Goal: Task Accomplishment & Management: Complete application form

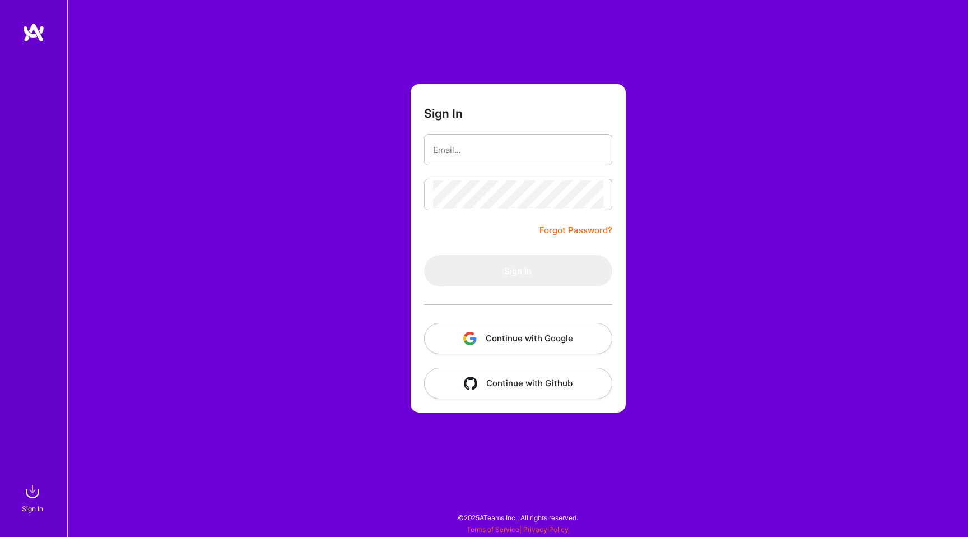
click at [509, 334] on button "Continue with Google" at bounding box center [518, 338] width 188 height 31
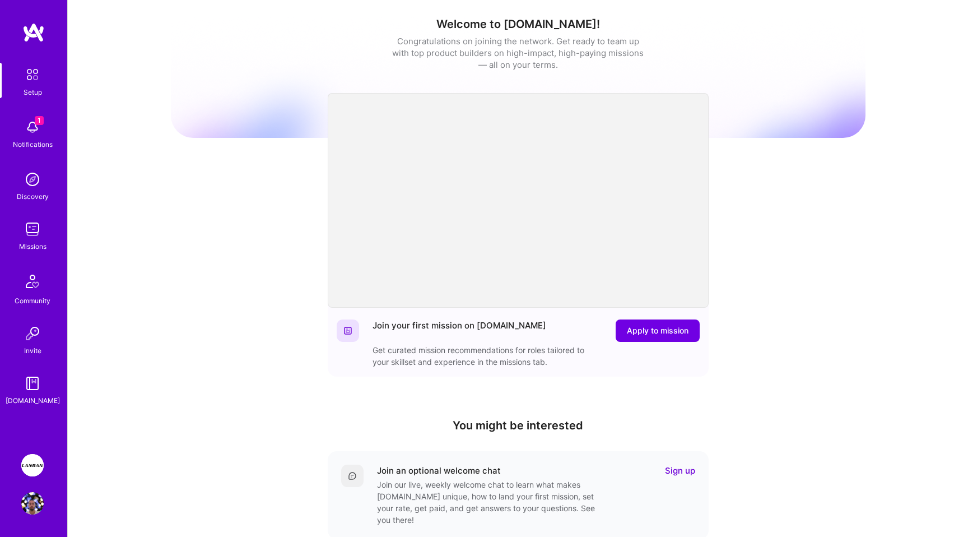
click at [30, 234] on img at bounding box center [32, 229] width 22 height 22
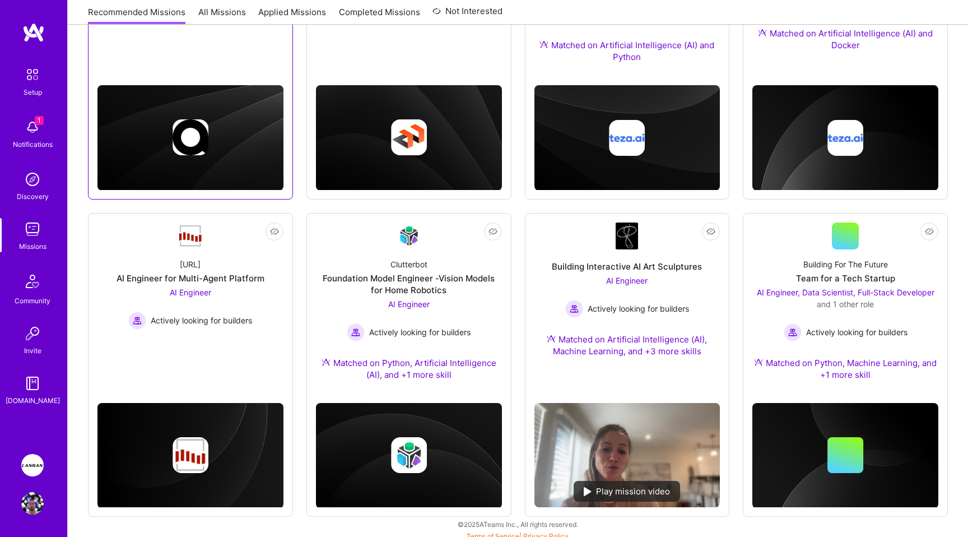
scroll to position [300, 0]
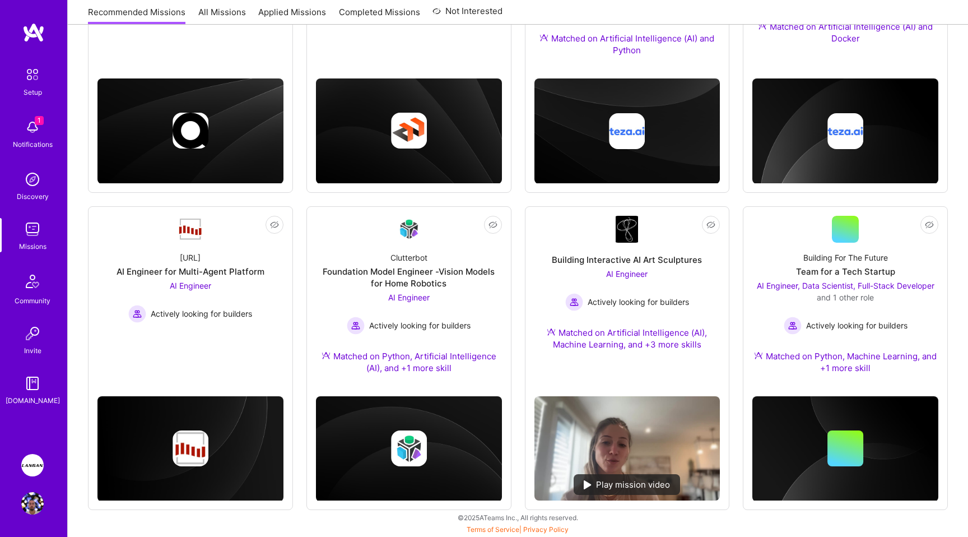
click at [33, 73] on img at bounding box center [33, 75] width 24 height 24
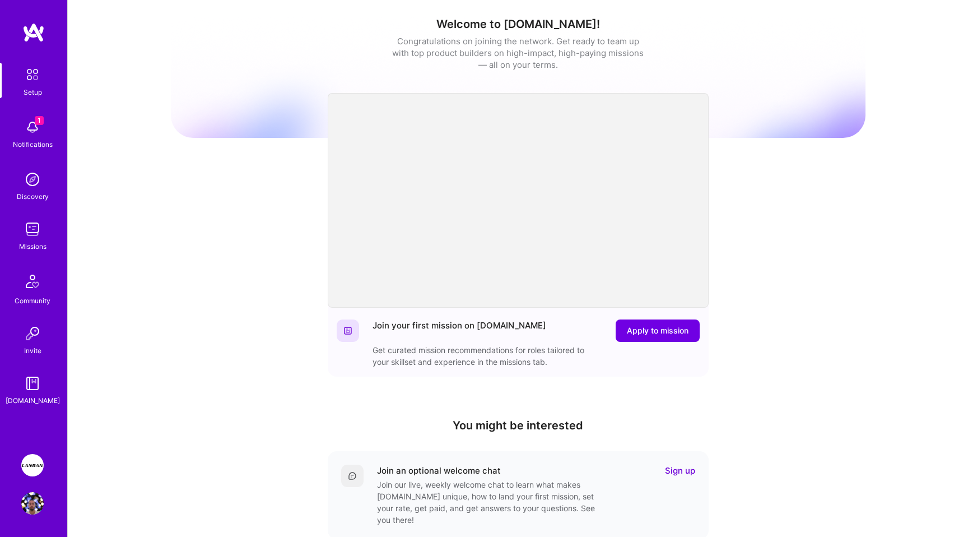
click at [34, 464] on img at bounding box center [32, 465] width 22 height 22
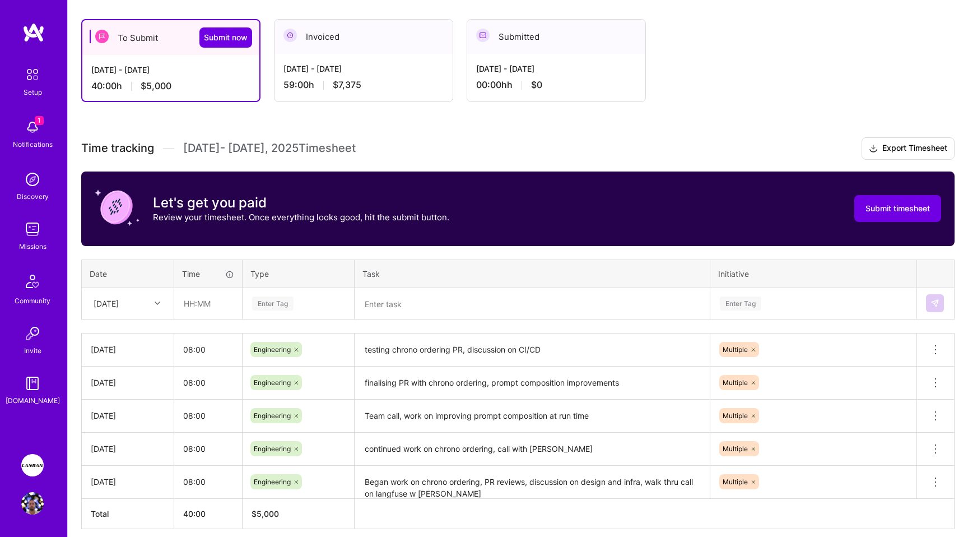
scroll to position [190, 0]
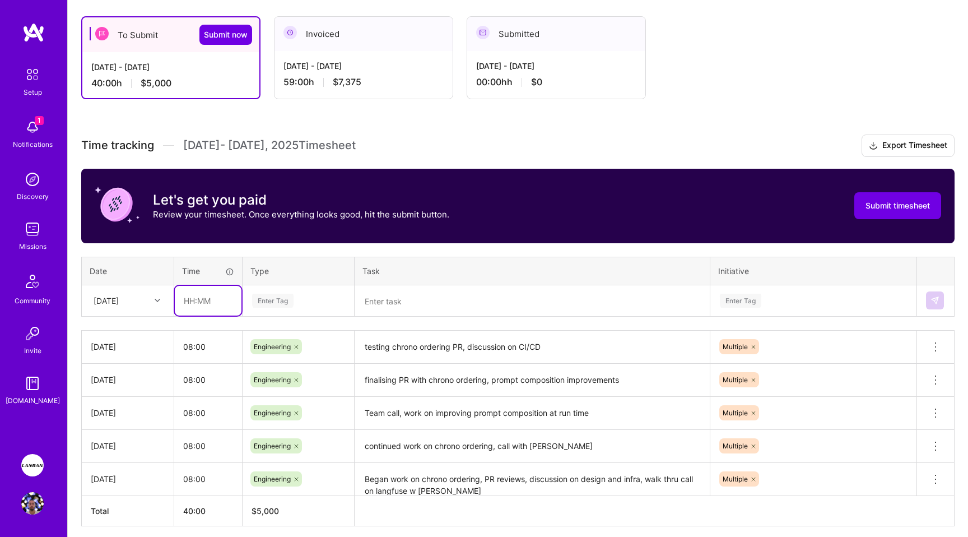
click at [192, 299] on input "text" at bounding box center [208, 301] width 67 height 30
type input "08:00"
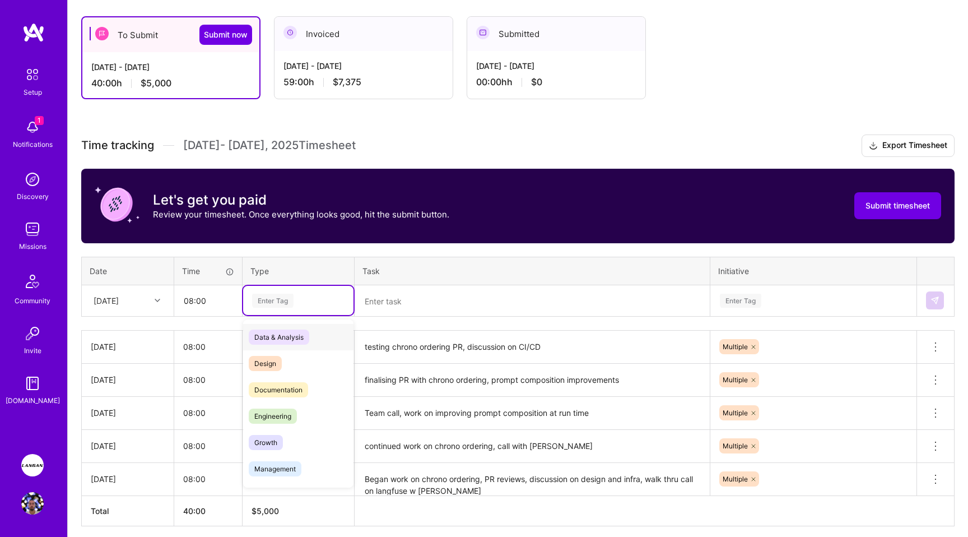
click at [273, 294] on div "Enter Tag" at bounding box center [272, 300] width 41 height 17
click at [281, 416] on span "Engineering" at bounding box center [273, 415] width 48 height 15
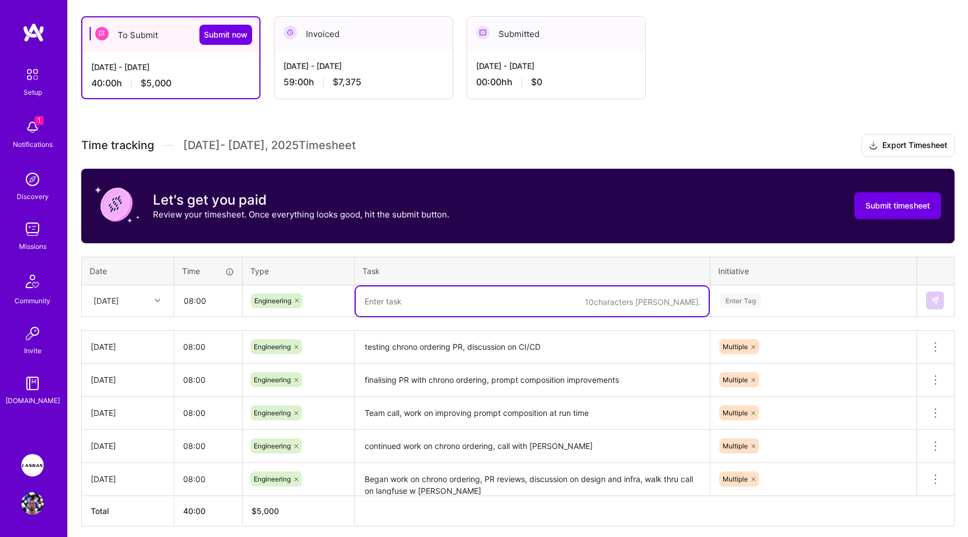
click at [416, 305] on textarea at bounding box center [532, 301] width 353 height 30
type textarea "respond to PR feedback, additional testing"
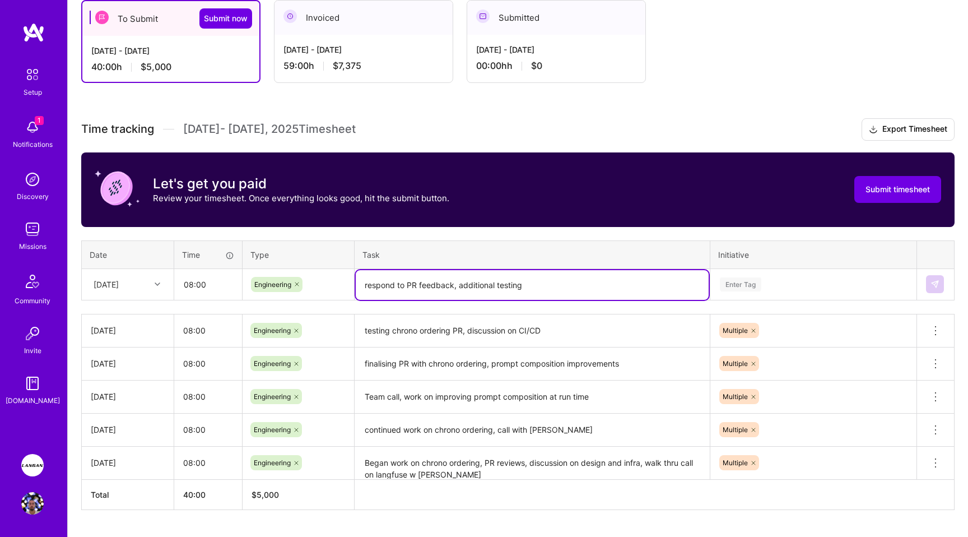
click at [736, 299] on div "Enter Tag" at bounding box center [813, 283] width 205 height 29
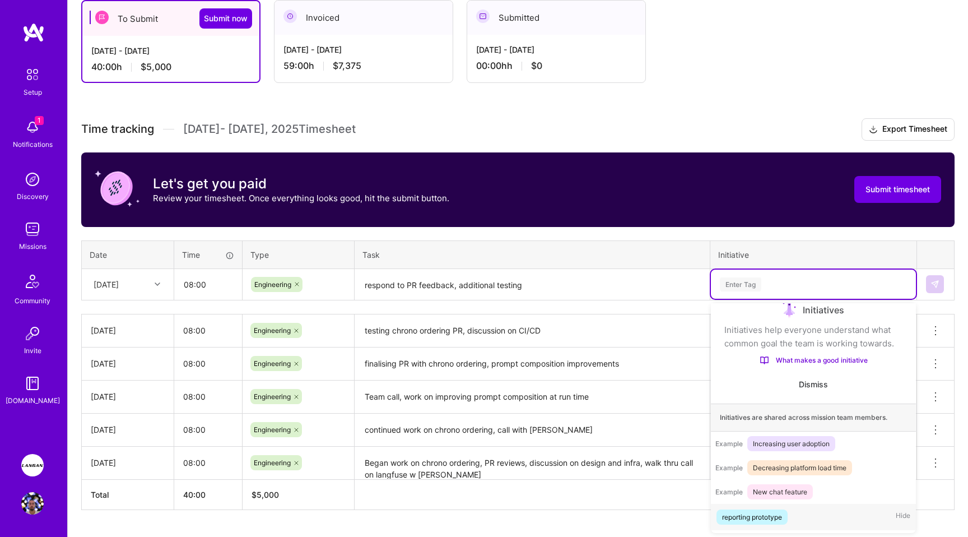
scroll to position [18, 0]
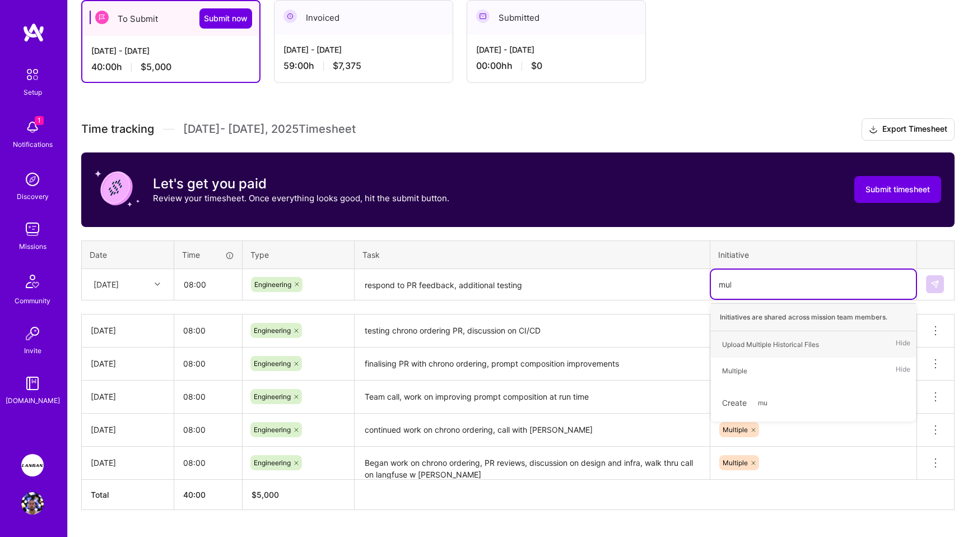
type input "mult"
click at [756, 366] on div "Multiple Hide" at bounding box center [813, 370] width 205 height 26
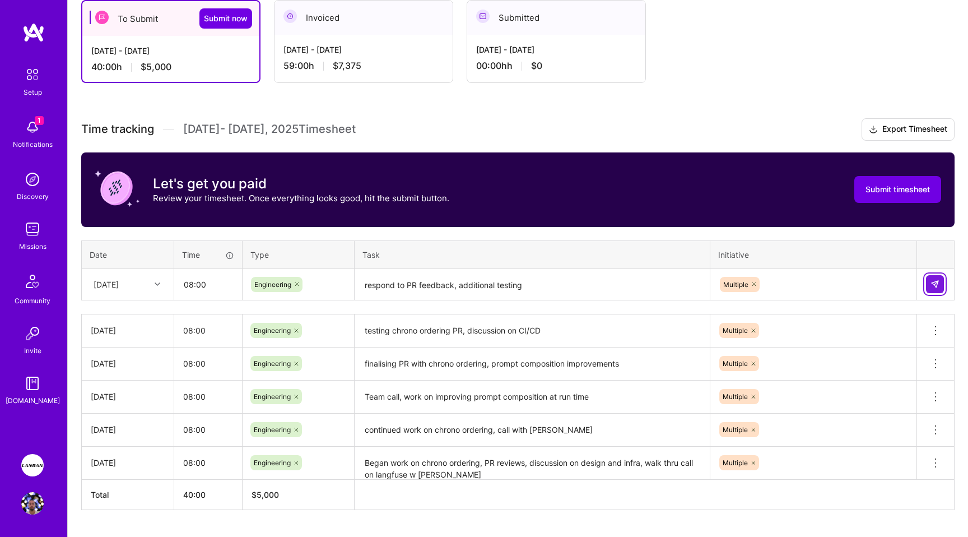
click at [932, 285] on img at bounding box center [935, 284] width 9 height 9
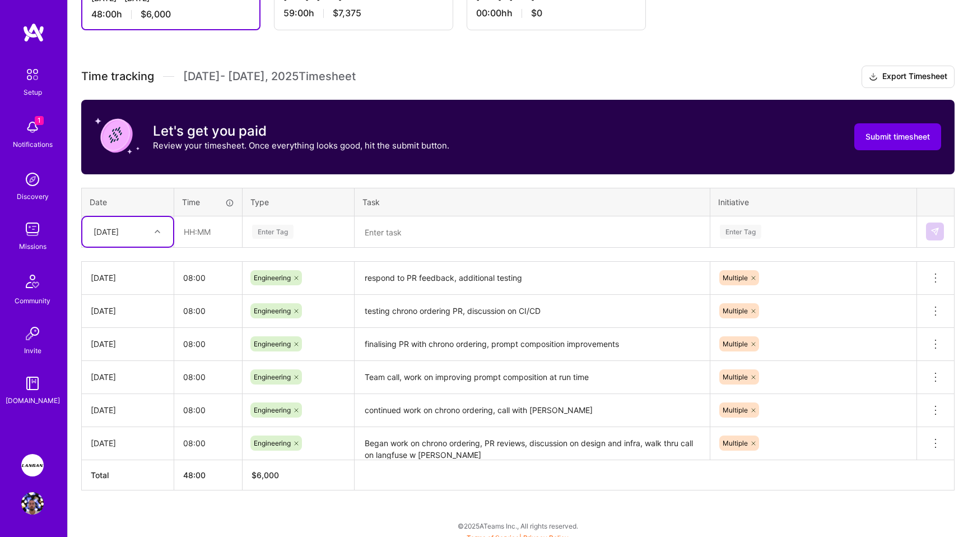
scroll to position [259, 0]
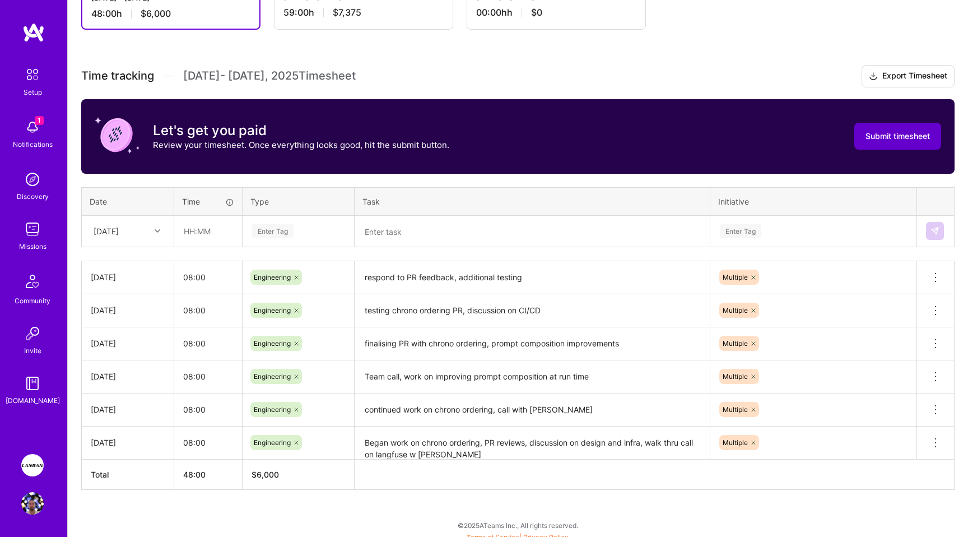
click at [894, 129] on button "Submit timesheet" at bounding box center [897, 136] width 87 height 27
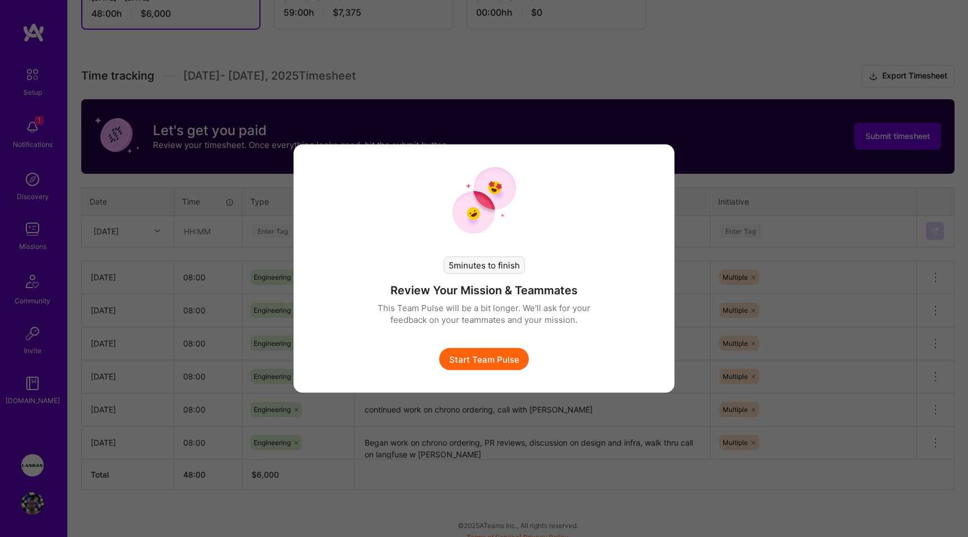
click at [500, 364] on button "Start Team Pulse" at bounding box center [484, 359] width 90 height 22
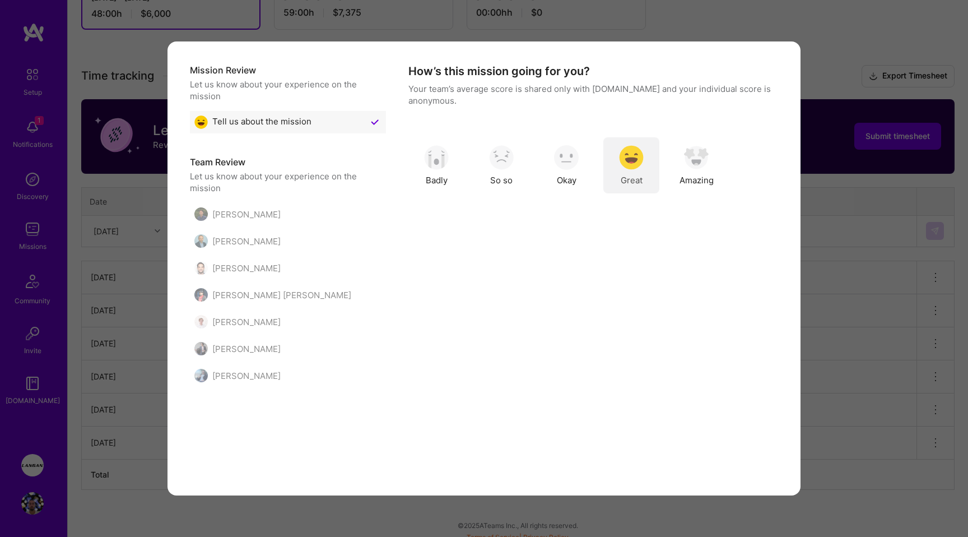
click at [634, 168] on img "modal" at bounding box center [631, 157] width 25 height 25
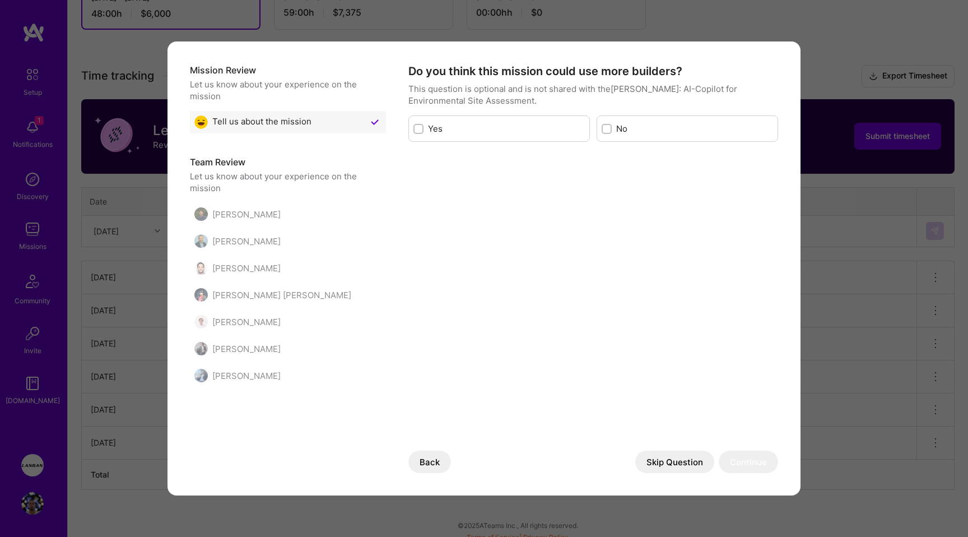
click at [418, 125] on input "modal" at bounding box center [420, 129] width 8 height 8
checkbox input "true"
click at [744, 457] on button "Continue" at bounding box center [748, 461] width 59 height 22
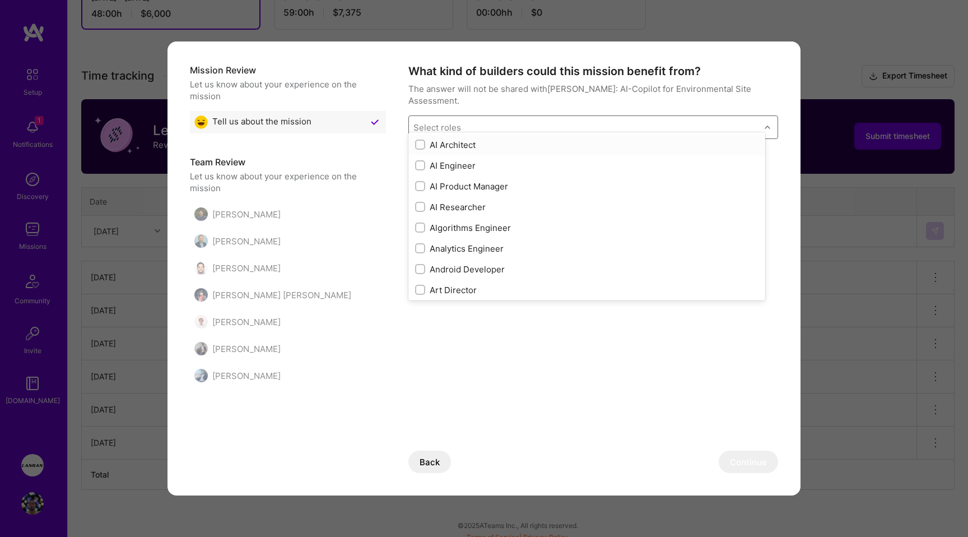
click at [583, 120] on div "Select roles" at bounding box center [584, 127] width 351 height 22
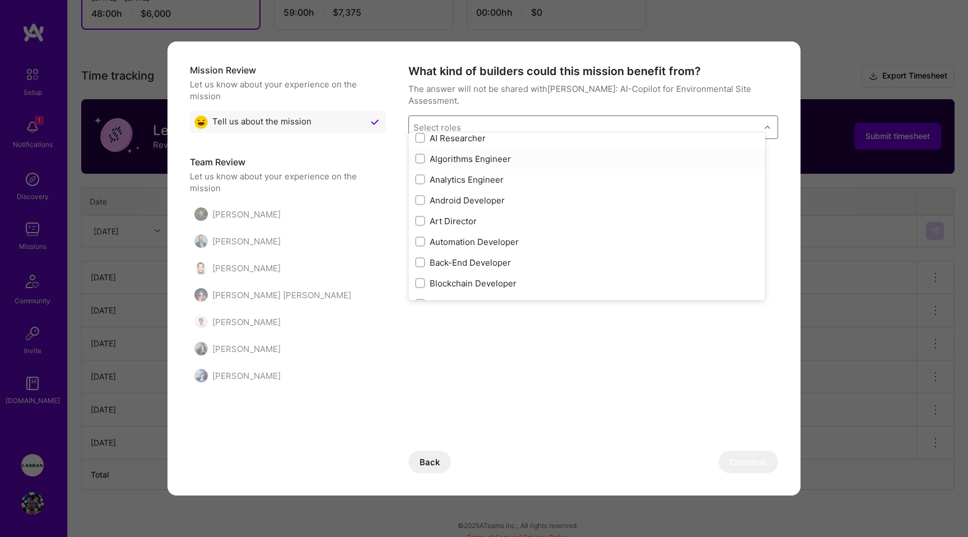
scroll to position [71, 0]
click at [416, 257] on div at bounding box center [420, 260] width 10 height 10
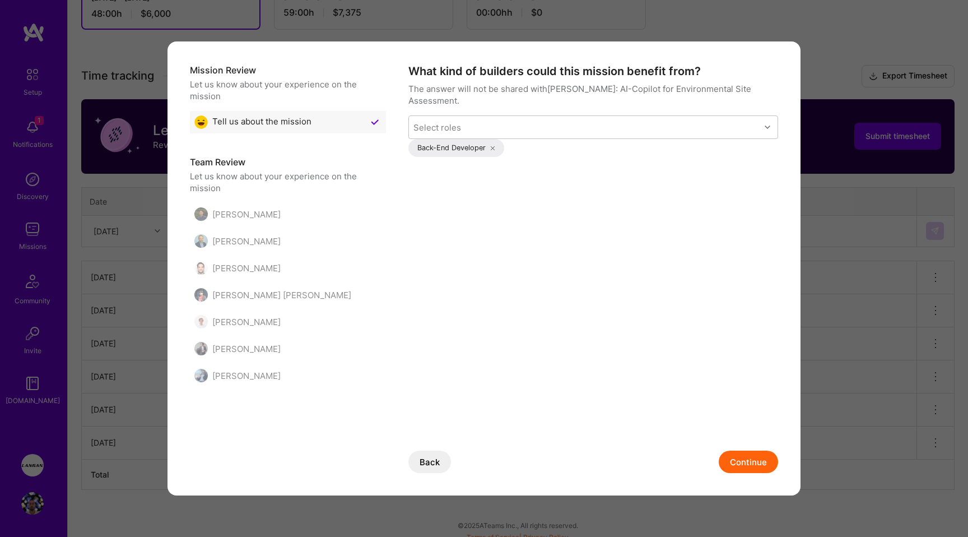
click at [750, 457] on button "Continue" at bounding box center [748, 461] width 59 height 22
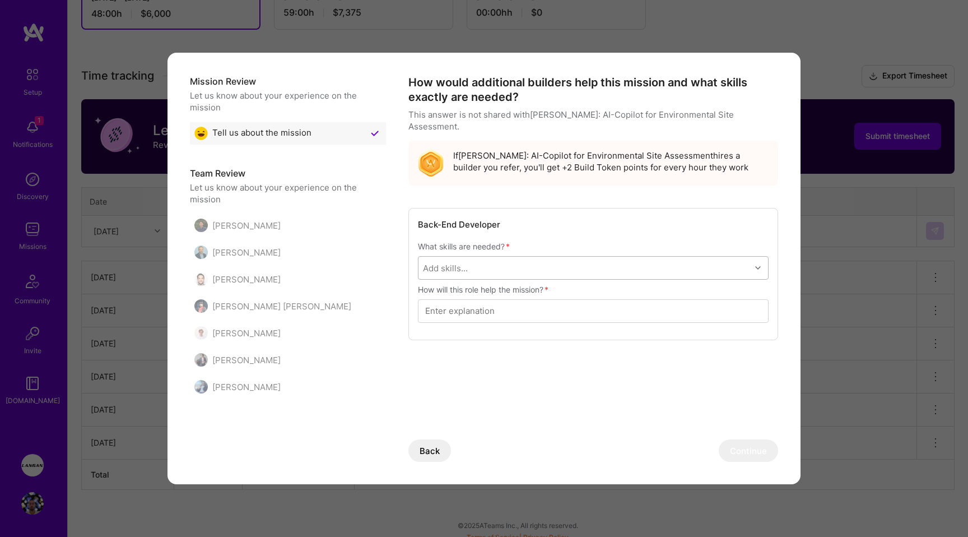
click at [503, 257] on div "Add skills..." at bounding box center [585, 268] width 332 height 22
drag, startPoint x: 524, startPoint y: 267, endPoint x: 522, endPoint y: 284, distance: 17.6
click at [524, 264] on div "Add skills..." at bounding box center [585, 268] width 332 height 22
click at [510, 303] on input "modal" at bounding box center [593, 311] width 336 height 30
type input "w"
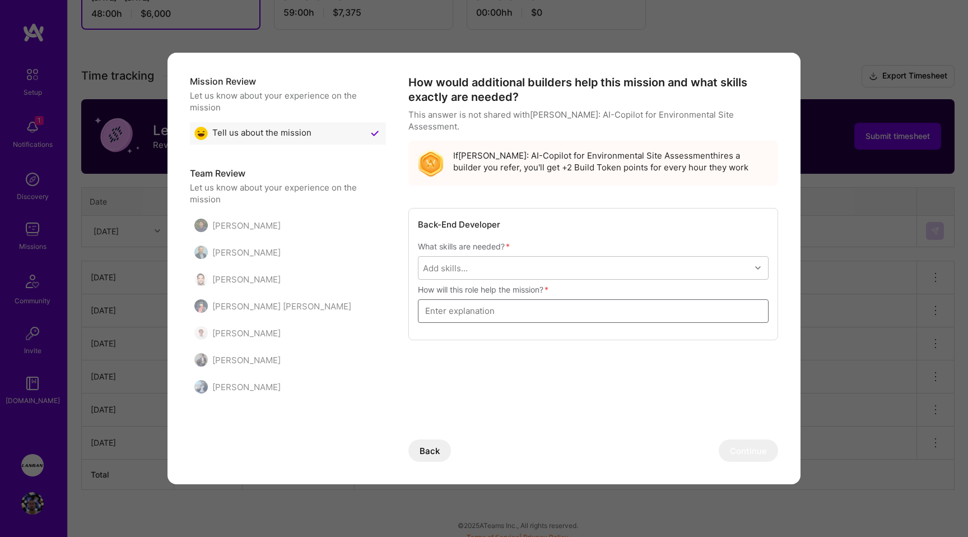
type input "Q"
type input "We lost an engineer"
drag, startPoint x: 463, startPoint y: 267, endPoint x: 463, endPoint y: 259, distance: 7.9
click at [463, 264] on div "Add skills..." at bounding box center [593, 268] width 351 height 24
click at [463, 262] on div "Add skills..." at bounding box center [445, 268] width 45 height 12
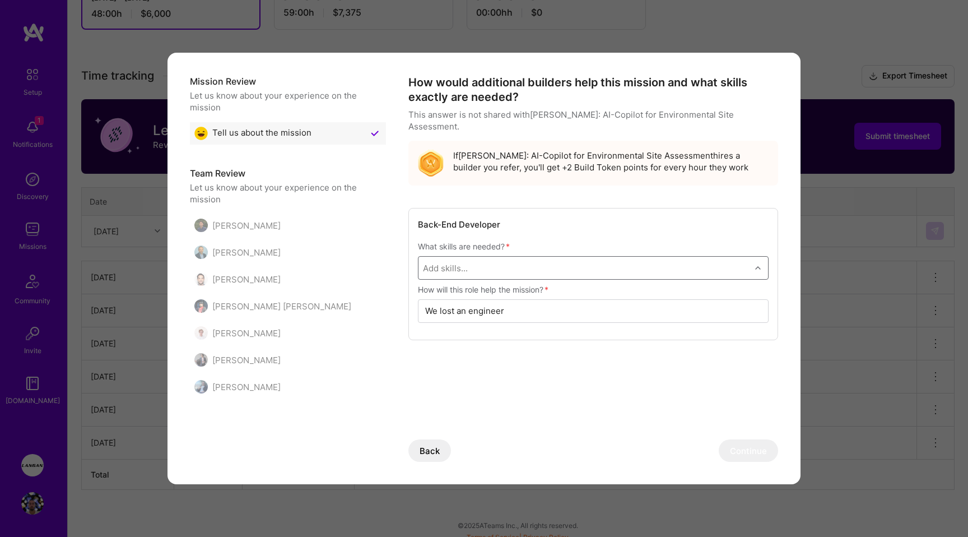
click at [463, 262] on div "Add skills..." at bounding box center [445, 268] width 45 height 12
type input "pyth"
click at [432, 294] on input "modal" at bounding box center [431, 298] width 8 height 8
checkbox input "true"
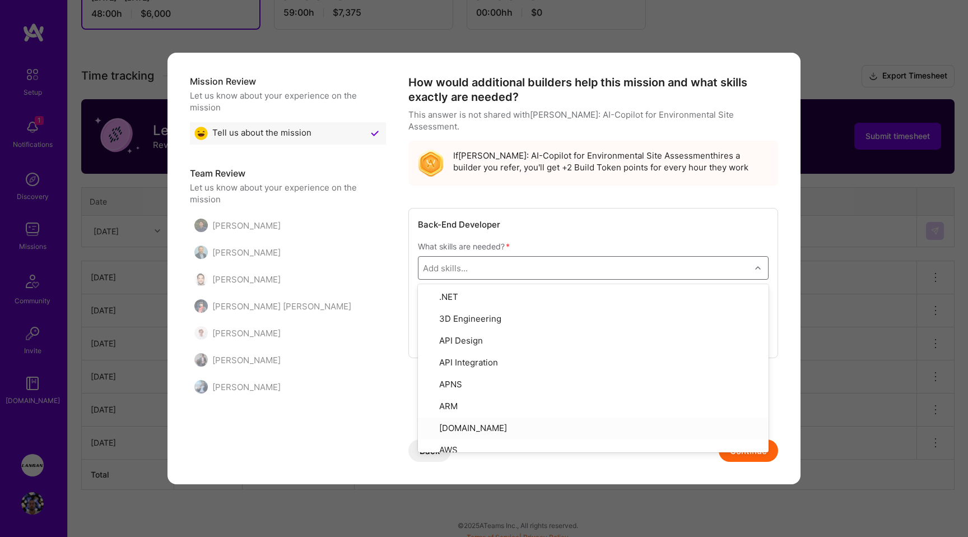
click at [755, 459] on button "Continue" at bounding box center [748, 450] width 59 height 22
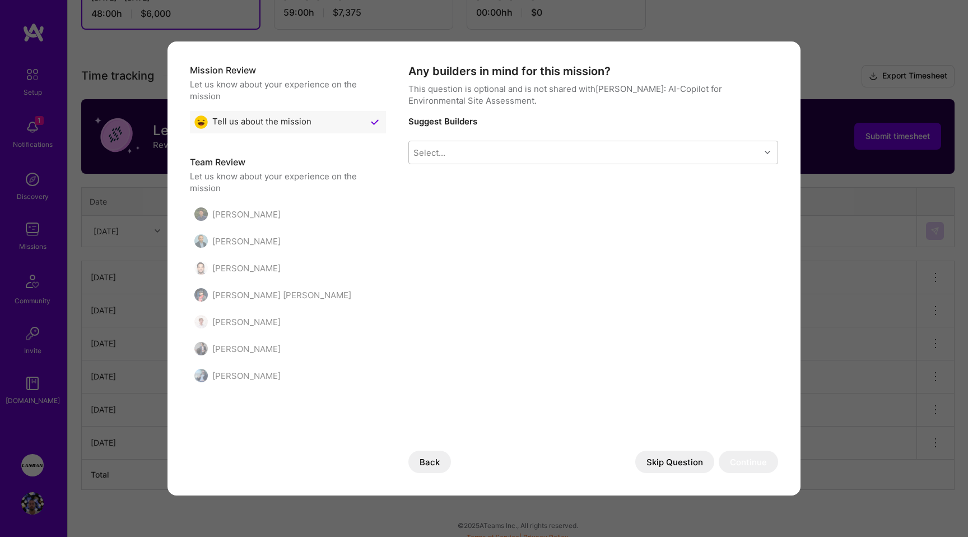
click at [542, 166] on div "Any builders in mind for this mission? This question is optional and is not sha…" at bounding box center [593, 121] width 370 height 114
click at [540, 157] on div "Select..." at bounding box center [584, 152] width 351 height 22
click at [727, 471] on div "Mission Review Let us know about your experience on the mission Tell us about t…" at bounding box center [484, 268] width 633 height 454
click at [658, 453] on button "Skip Question" at bounding box center [674, 461] width 79 height 22
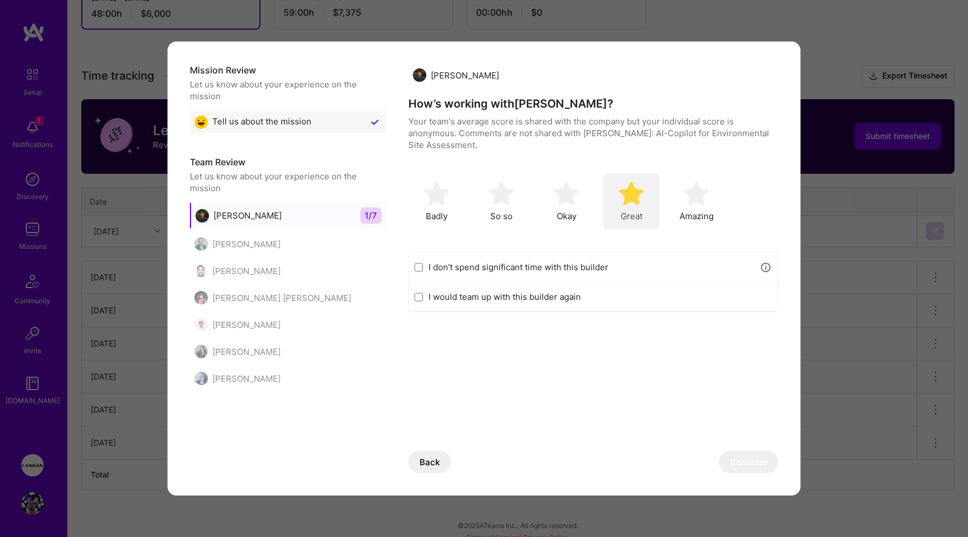
click at [636, 192] on img "modal" at bounding box center [631, 193] width 25 height 25
click at [751, 464] on button "Continue" at bounding box center [748, 461] width 59 height 22
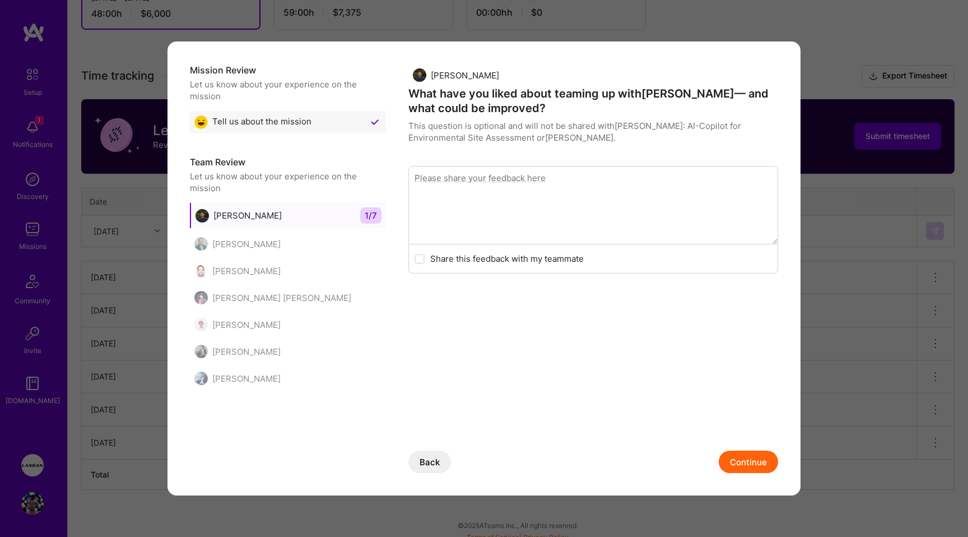
click at [749, 461] on button "Continue" at bounding box center [748, 461] width 59 height 22
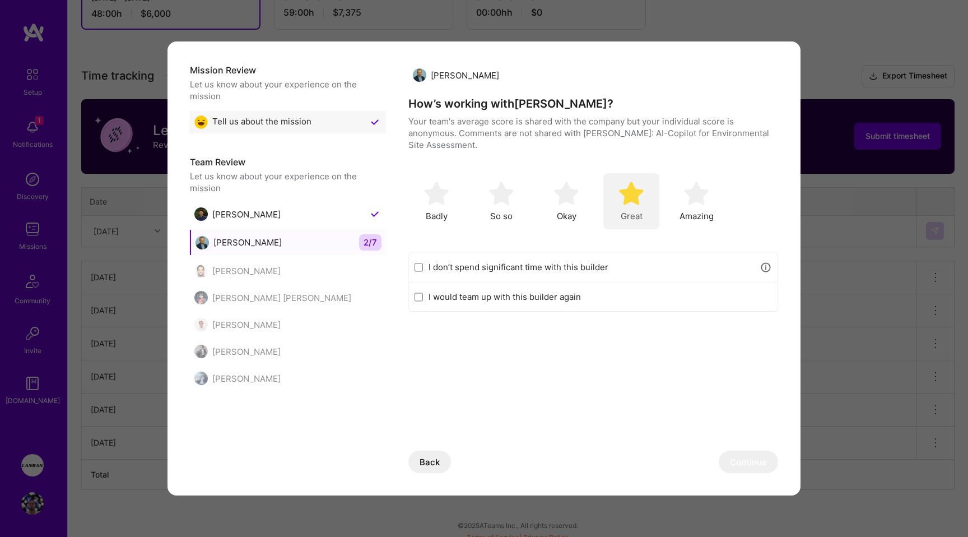
click at [639, 201] on img "modal" at bounding box center [631, 193] width 25 height 25
click at [747, 449] on div "Back Continue" at bounding box center [593, 450] width 370 height 45
click at [755, 464] on button "Continue" at bounding box center [748, 461] width 59 height 22
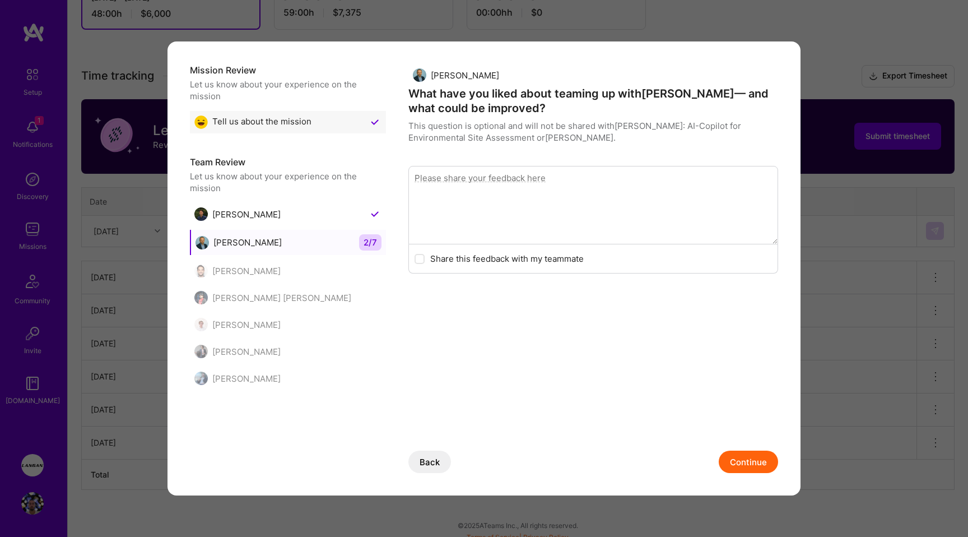
click at [763, 467] on button "Continue" at bounding box center [748, 461] width 59 height 22
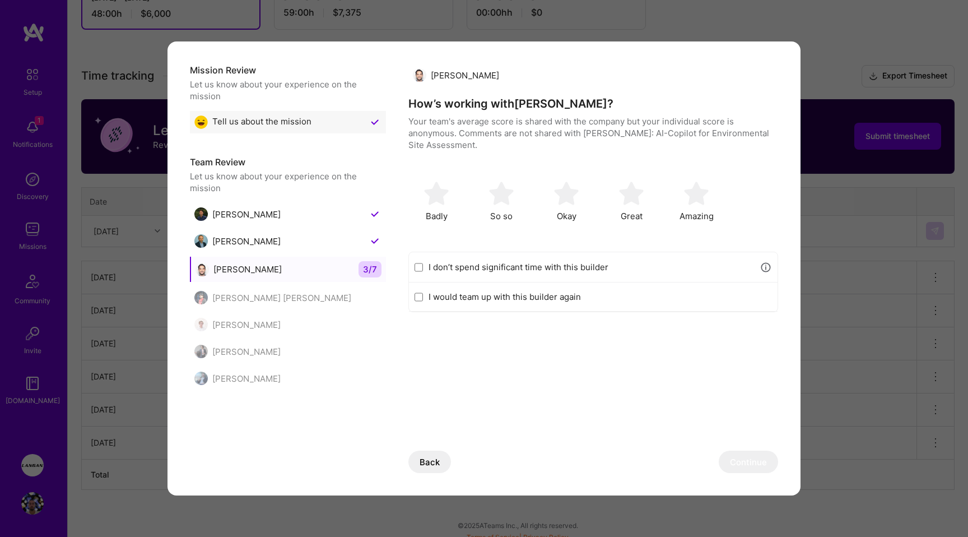
click at [509, 262] on label "I don’t spend significant time with this builder" at bounding box center [592, 267] width 326 height 12
click at [423, 263] on input "I don’t spend significant time with this builder" at bounding box center [419, 267] width 8 height 9
click at [633, 198] on img "modal" at bounding box center [631, 193] width 25 height 25
click at [421, 261] on div "I don’t spend significant time with this builder" at bounding box center [593, 267] width 369 height 30
click at [417, 268] on input "I don’t spend significant time with this builder" at bounding box center [419, 267] width 8 height 9
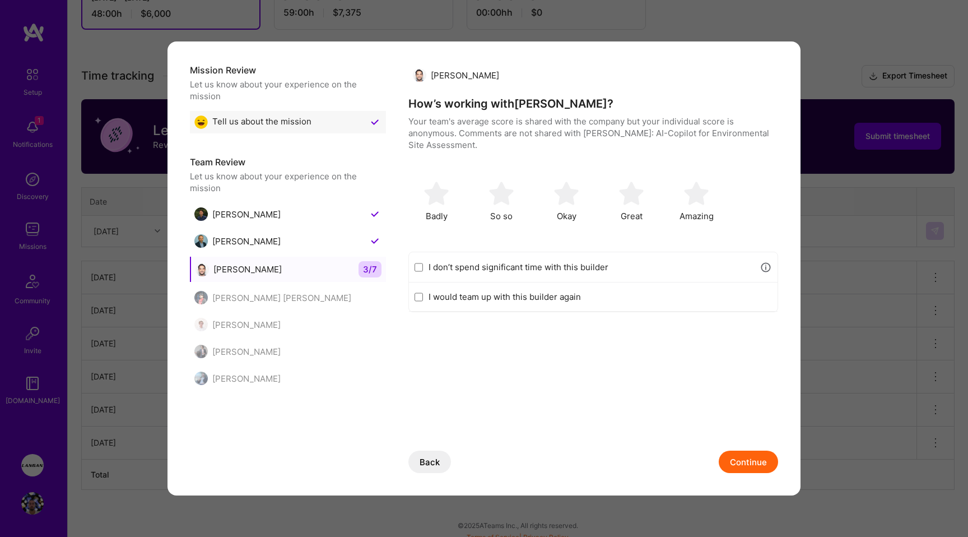
checkbox input "false"
click at [642, 189] on img "modal" at bounding box center [631, 193] width 25 height 25
click at [747, 463] on button "Continue" at bounding box center [748, 461] width 59 height 22
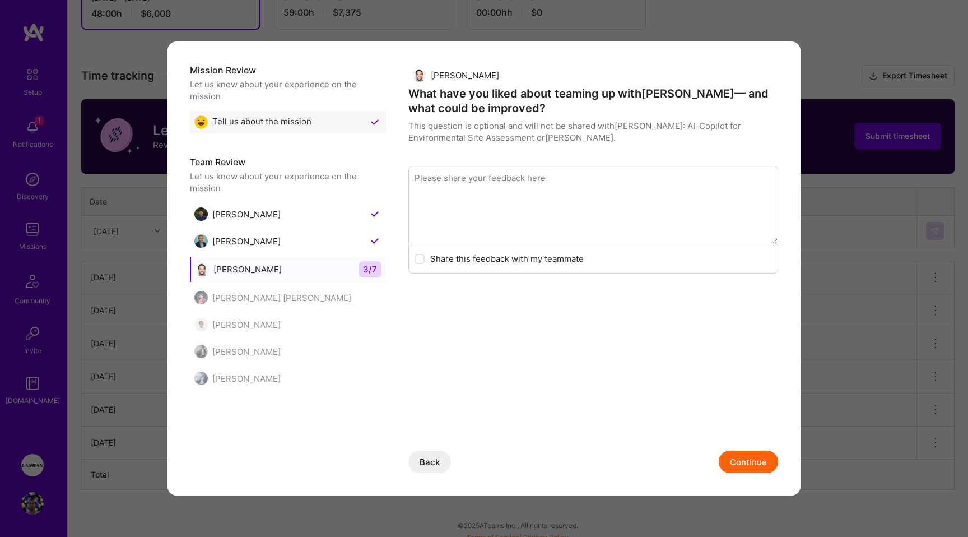
click at [748, 463] on button "Continue" at bounding box center [748, 461] width 59 height 22
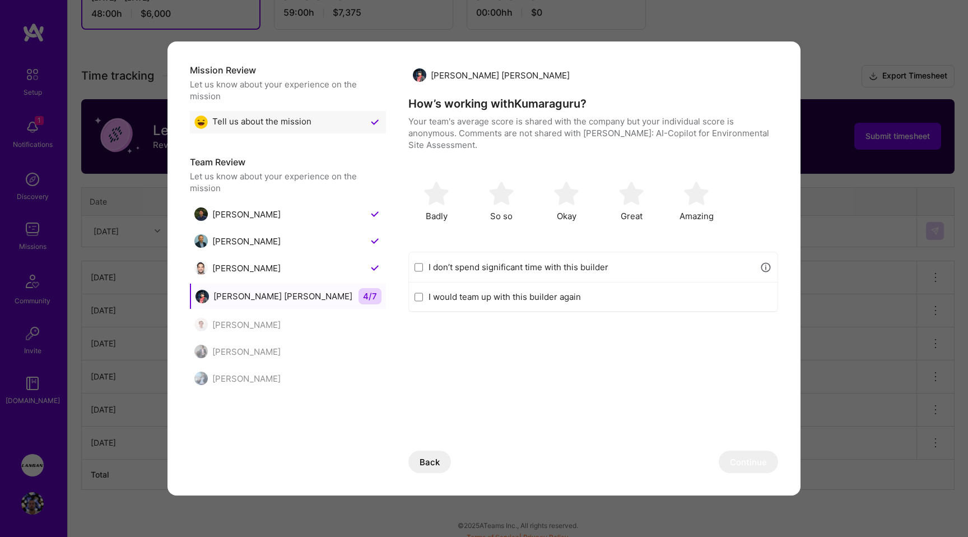
click at [523, 272] on label "I don’t spend significant time with this builder" at bounding box center [592, 267] width 326 height 12
click at [423, 272] on input "I don’t spend significant time with this builder" at bounding box center [419, 267] width 8 height 9
click at [754, 467] on button "Continue" at bounding box center [748, 461] width 59 height 22
click at [518, 266] on label "I don’t spend significant time with this builder" at bounding box center [592, 267] width 326 height 12
click at [423, 266] on input "I don’t spend significant time with this builder" at bounding box center [419, 267] width 8 height 9
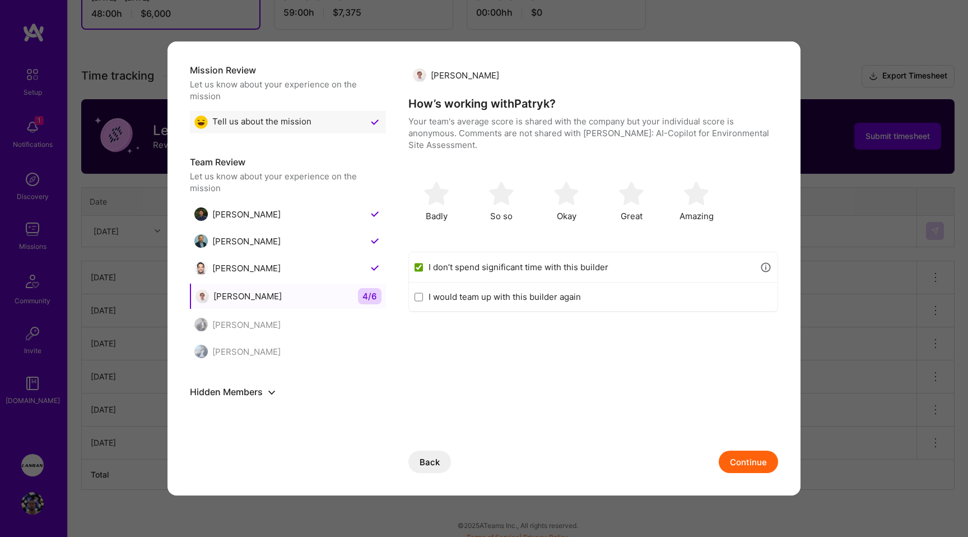
click at [759, 463] on button "Continue" at bounding box center [748, 461] width 59 height 22
checkbox input "false"
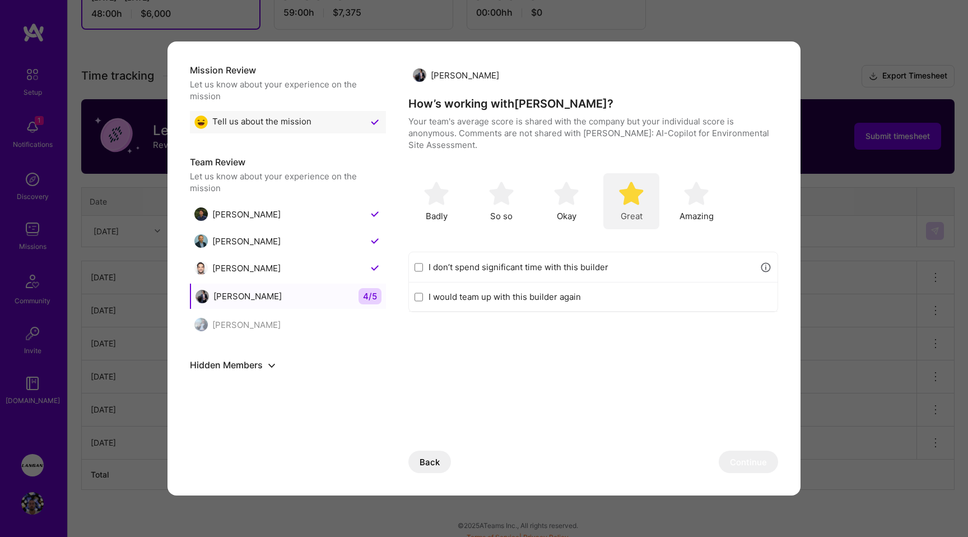
click at [634, 202] on img "modal" at bounding box center [631, 193] width 25 height 25
click at [734, 459] on button "Continue" at bounding box center [748, 461] width 59 height 22
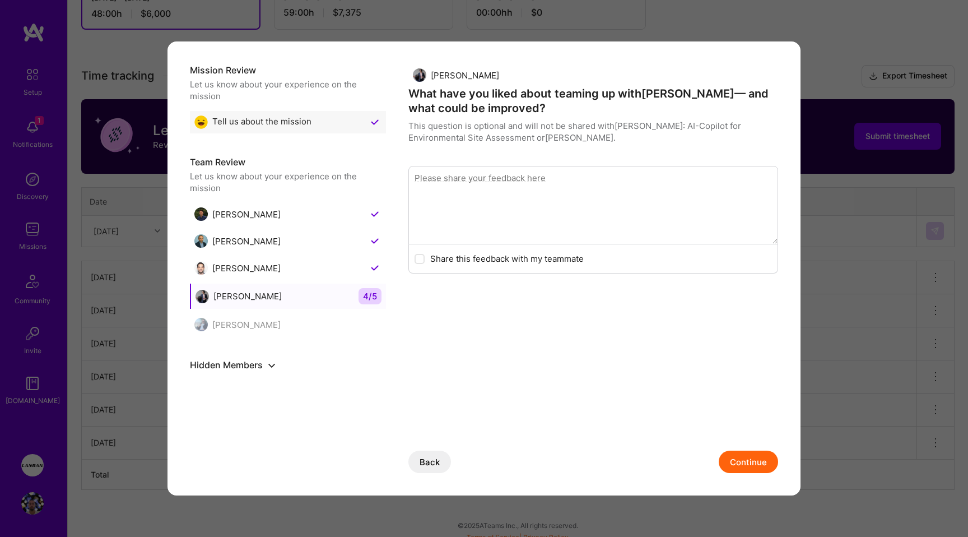
click at [763, 463] on button "Continue" at bounding box center [748, 461] width 59 height 22
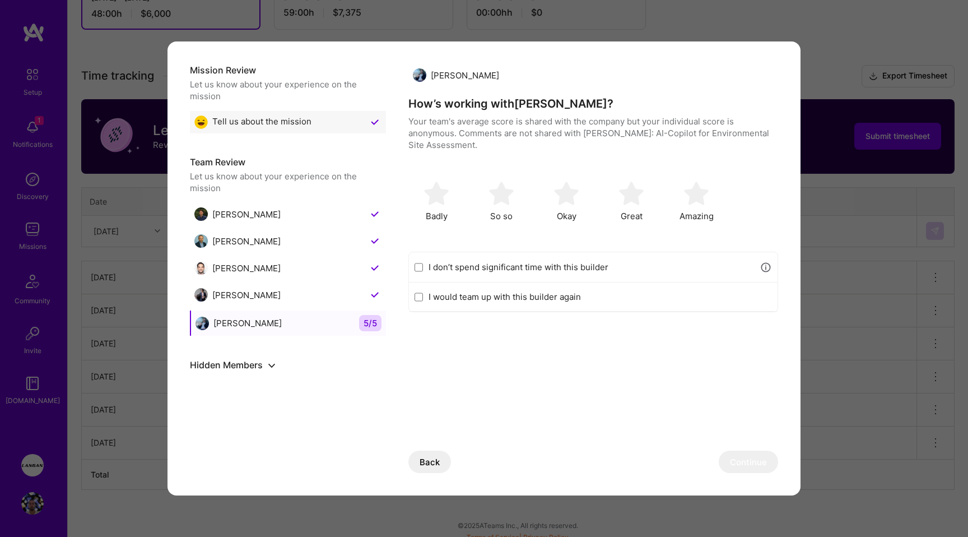
drag, startPoint x: 523, startPoint y: 268, endPoint x: 546, endPoint y: 278, distance: 24.6
click at [524, 268] on label "I don’t spend significant time with this builder" at bounding box center [592, 267] width 326 height 12
click at [423, 268] on input "I don’t spend significant time with this builder" at bounding box center [419, 267] width 8 height 9
checkbox input "true"
click at [765, 463] on button "Continue" at bounding box center [748, 461] width 59 height 22
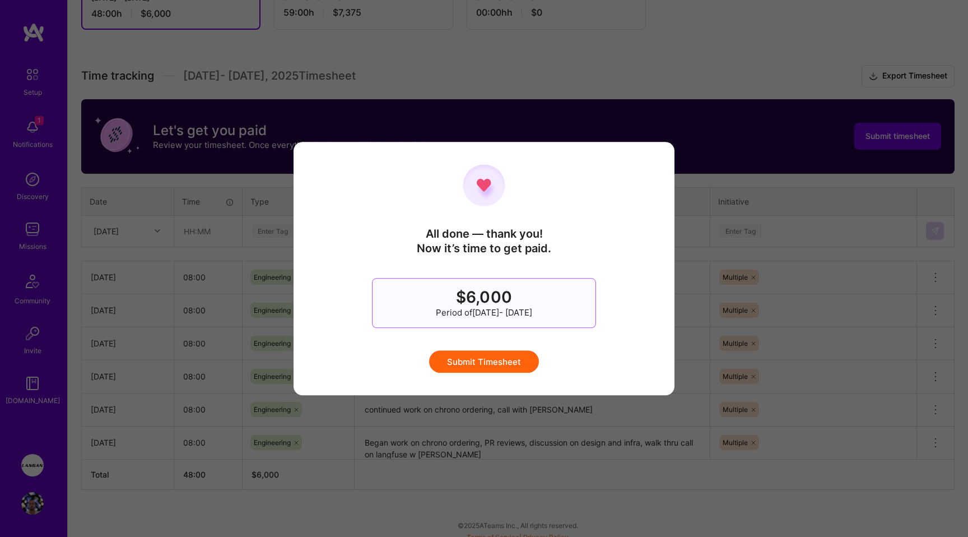
click at [492, 360] on button "Submit Timesheet" at bounding box center [484, 361] width 110 height 22
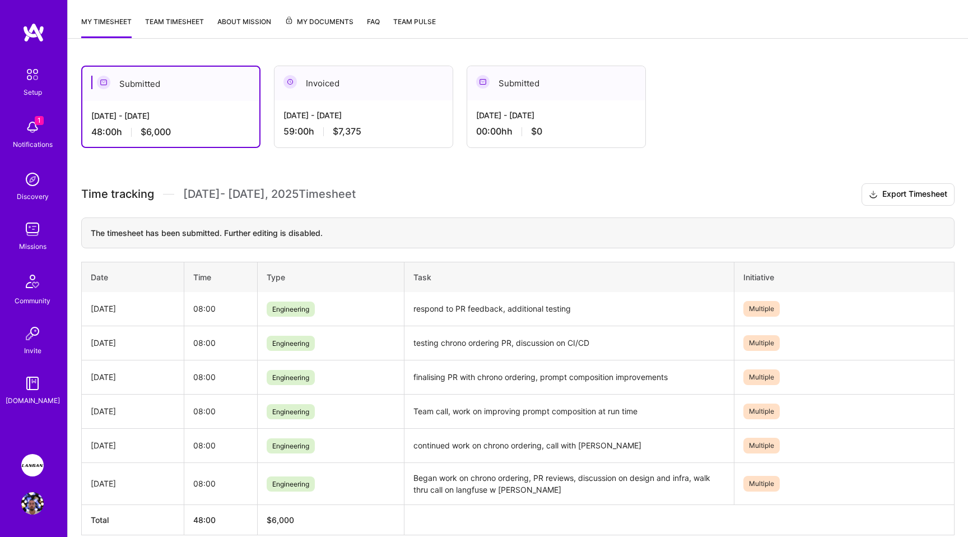
scroll to position [113, 0]
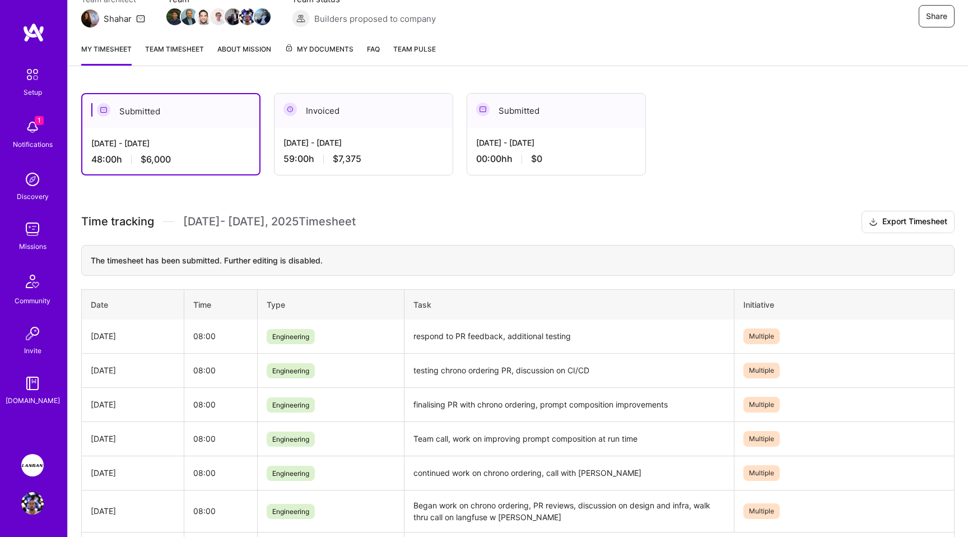
click at [378, 140] on div "[DATE] - [DATE]" at bounding box center [363, 143] width 160 height 12
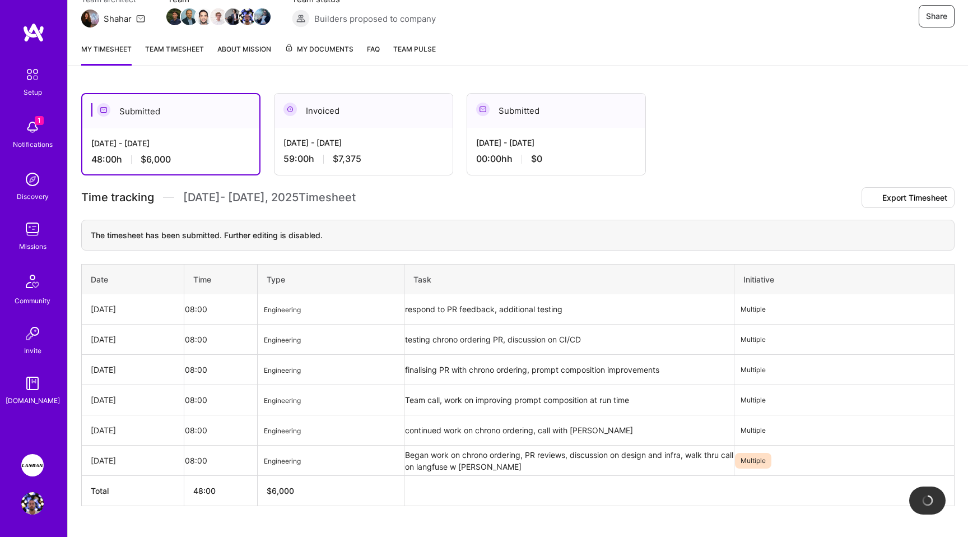
click at [378, 140] on div "[DATE] - [DATE]" at bounding box center [363, 143] width 160 height 12
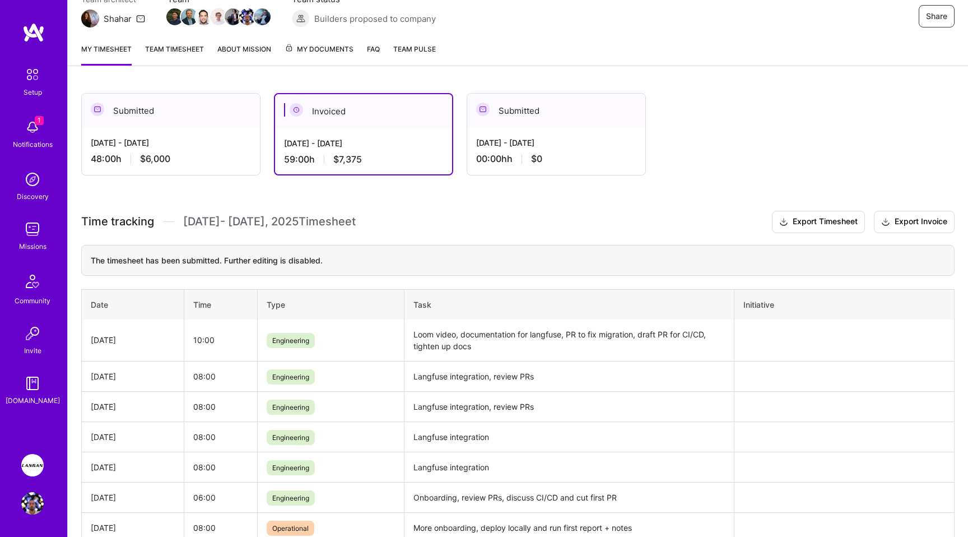
click at [172, 134] on div "[DATE] - [DATE] 48:00 h $6,000" at bounding box center [171, 151] width 178 height 46
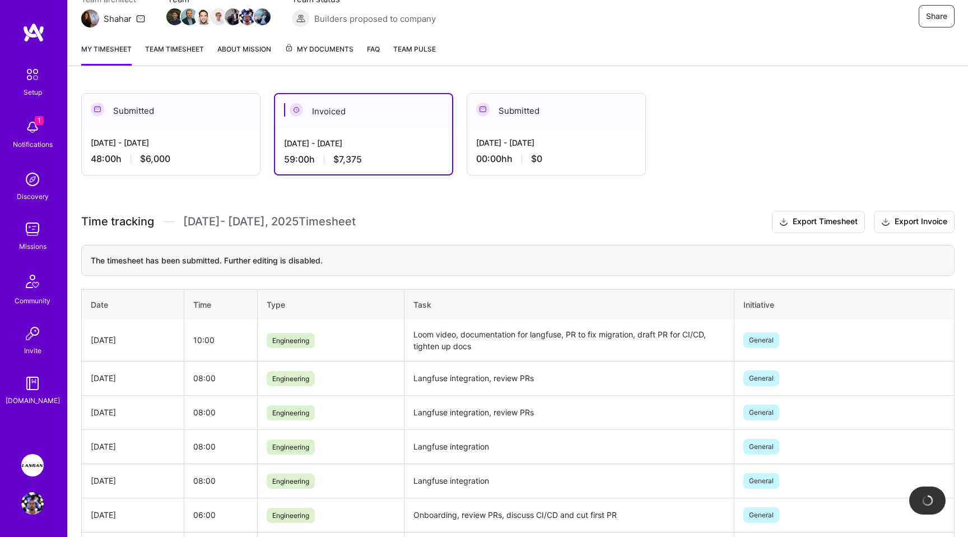
click at [366, 142] on div "[DATE] - [DATE]" at bounding box center [363, 143] width 159 height 12
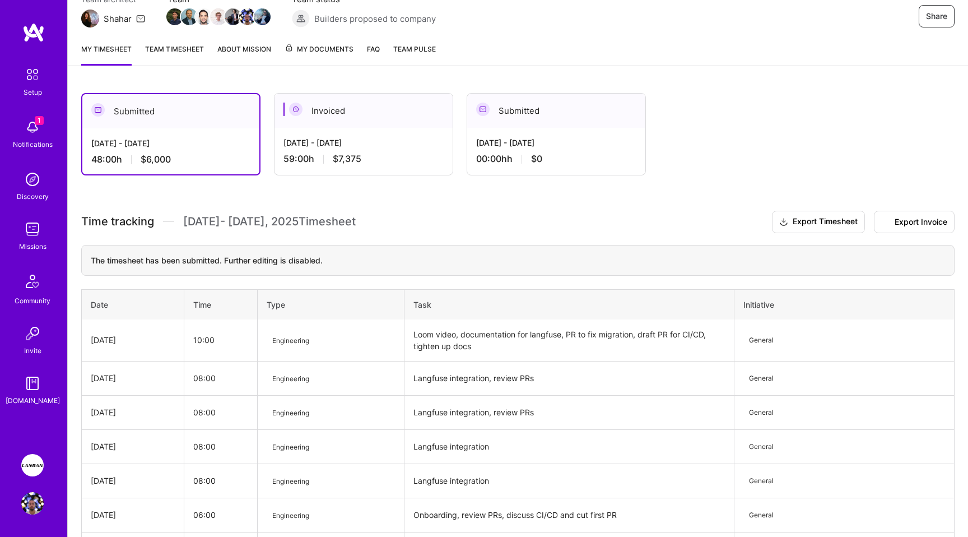
click at [142, 134] on div "[DATE] - [DATE] 48:00 h $6,000" at bounding box center [170, 151] width 177 height 46
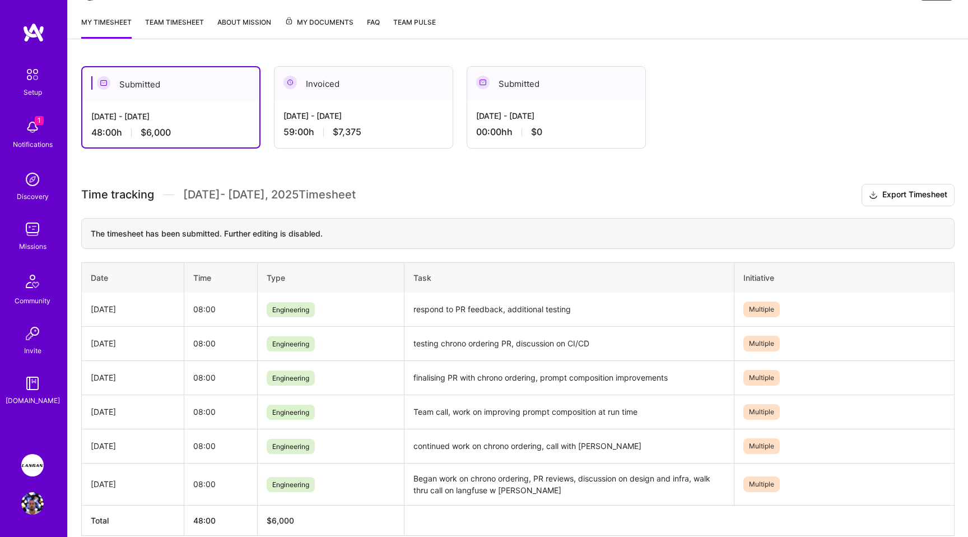
scroll to position [161, 0]
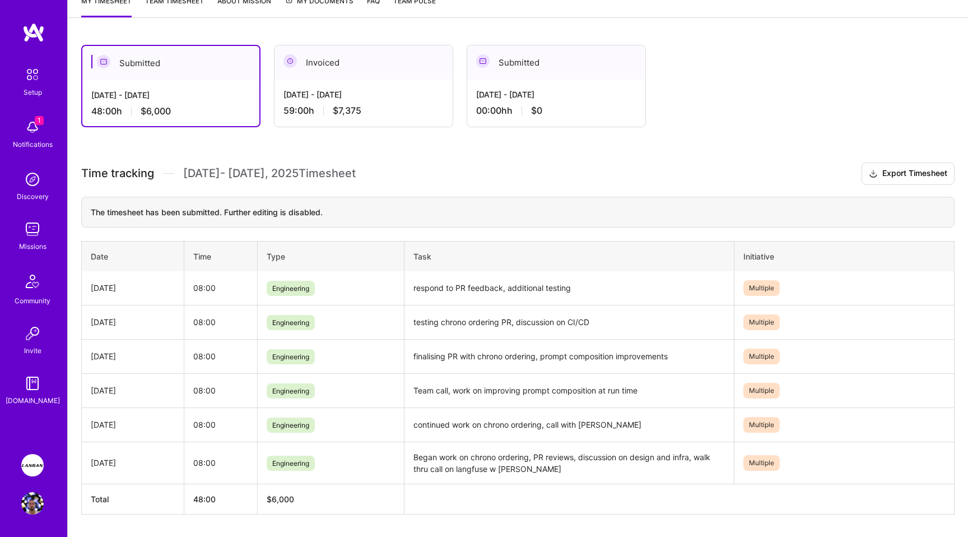
click at [398, 81] on div "[DATE] - [DATE] 59:00 h $7,375" at bounding box center [364, 103] width 178 height 46
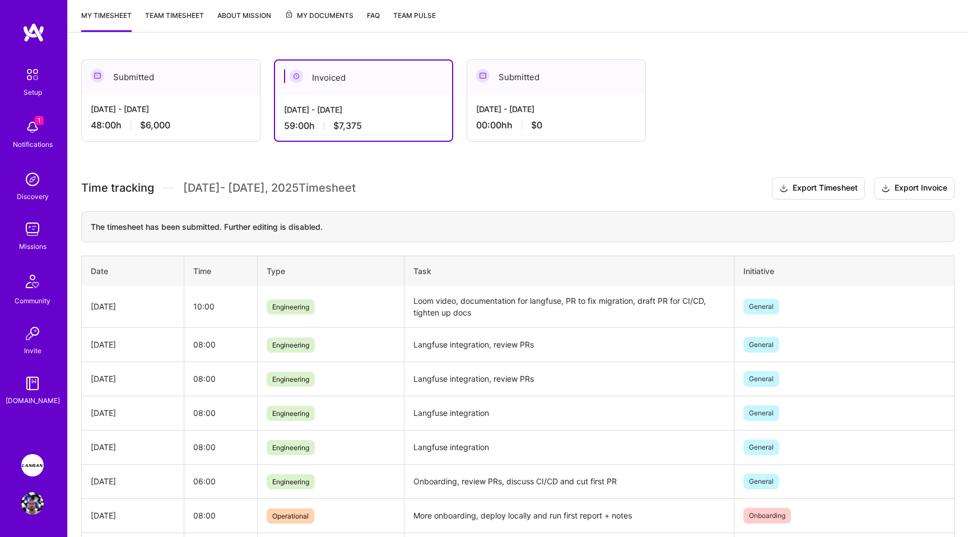
scroll to position [146, 0]
click at [229, 80] on div "Submitted" at bounding box center [171, 78] width 178 height 34
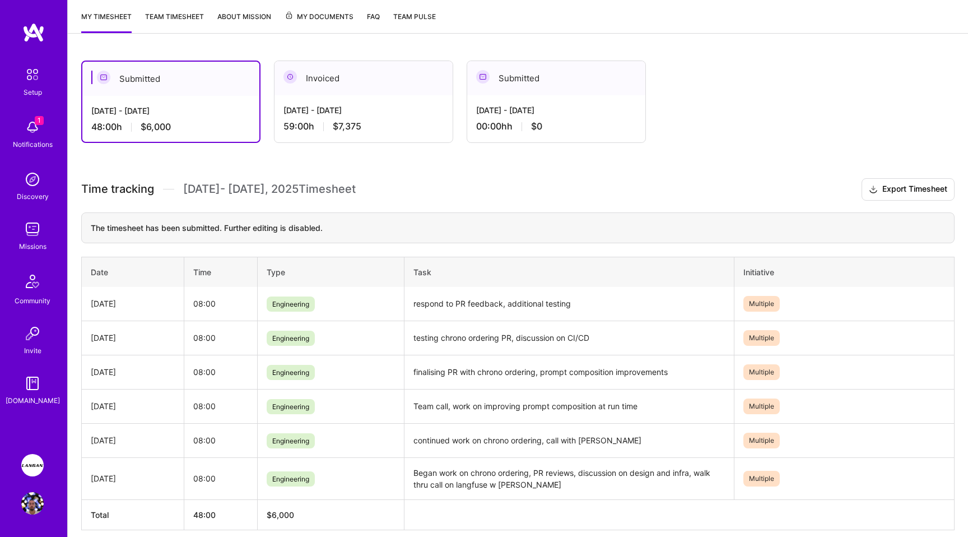
click at [151, 72] on div "Submitted" at bounding box center [170, 79] width 177 height 34
click at [31, 115] on div "1 Notifications" at bounding box center [32, 133] width 69 height 39
